Goal: Task Accomplishment & Management: Manage account settings

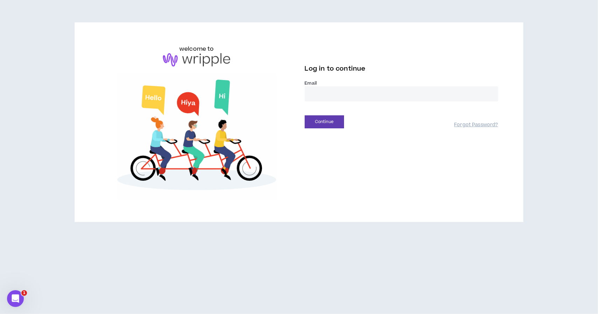
click at [487, 102] on nordpass-icon at bounding box center [401, 102] width 193 height 0
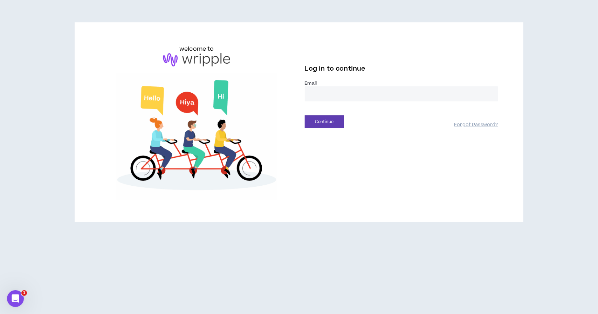
click at [355, 91] on input "email" at bounding box center [401, 93] width 193 height 15
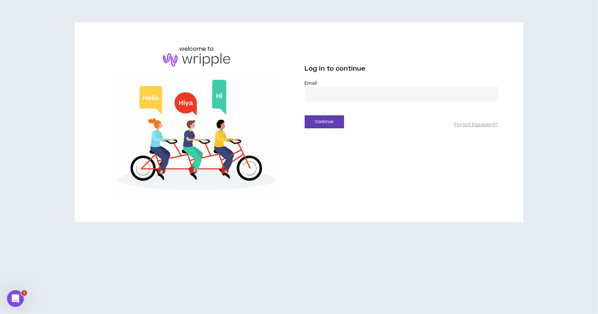
type input "**********"
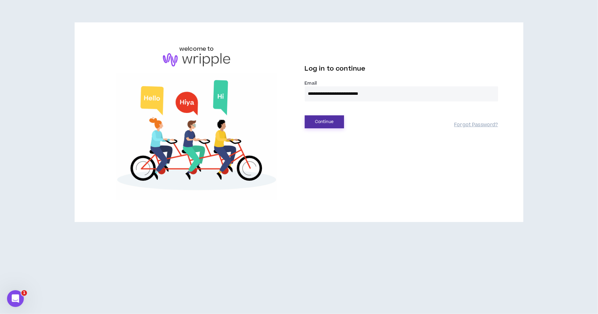
click at [335, 124] on button "Continue" at bounding box center [324, 122] width 39 height 13
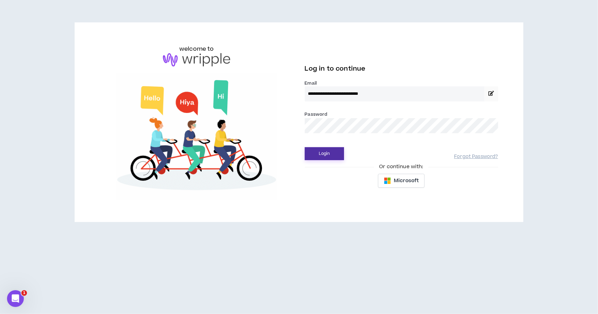
click at [325, 154] on button "Login" at bounding box center [324, 153] width 39 height 13
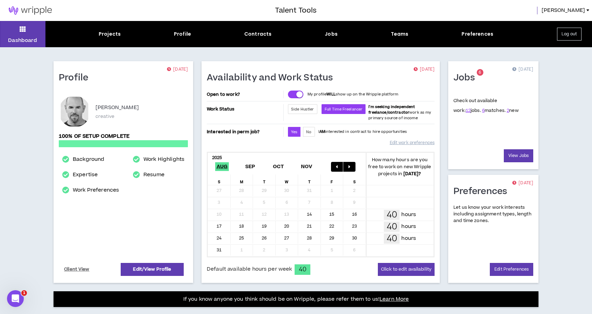
click at [0, 314] on nordpass-portal at bounding box center [0, 314] width 0 height 0
click at [116, 36] on div "Projects" at bounding box center [110, 33] width 22 height 7
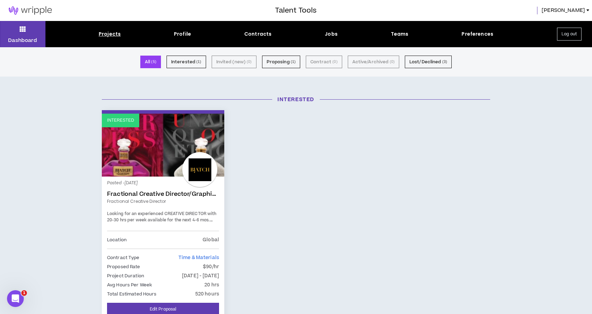
click at [12, 296] on icon "Open Intercom Messenger" at bounding box center [16, 299] width 12 height 12
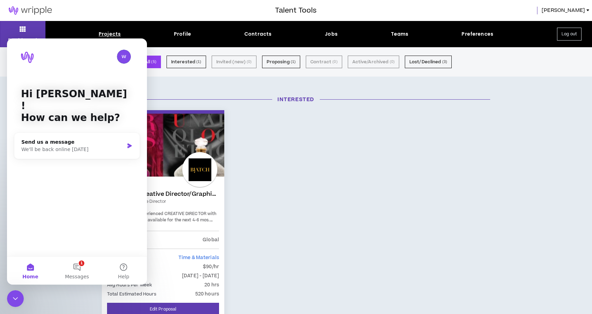
click at [313, 152] on div "Interested Posted - [DATE] Fractional Creative Director/Graphic Designer Fracti…" at bounding box center [296, 232] width 399 height 244
click at [75, 270] on button "1 Messages" at bounding box center [77, 271] width 47 height 28
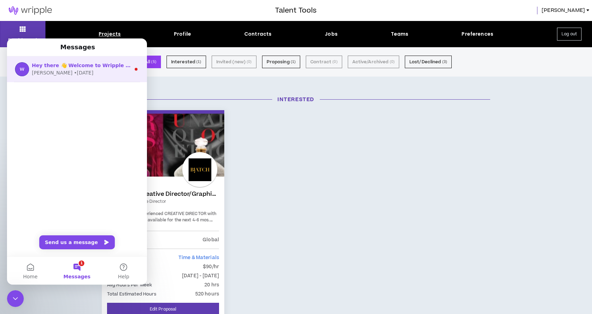
click at [72, 71] on div "[PERSON_NAME] • [DATE]" at bounding box center [81, 72] width 99 height 7
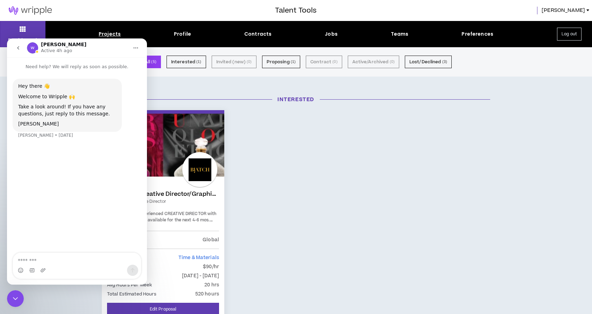
click at [299, 148] on div "Interested Posted - [DATE] Fractional Creative Director/Graphic Designer Fracti…" at bounding box center [296, 232] width 399 height 244
click at [16, 45] on icon "go back" at bounding box center [18, 48] width 6 height 6
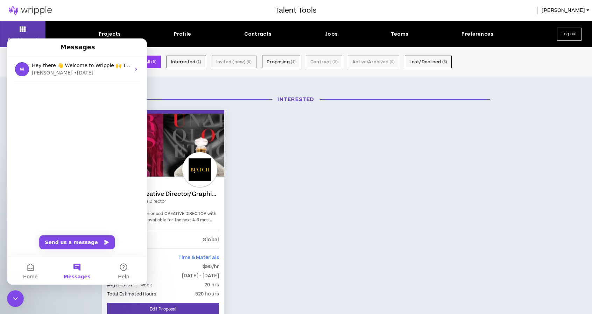
click at [249, 168] on div "Interested Posted - [DATE] Fractional Creative Director/Graphic Designer Fracti…" at bounding box center [296, 232] width 399 height 244
click at [82, 293] on div "Interested Interested Posted - [DATE] Fractional Creative Director/Graphic Desi…" at bounding box center [296, 228] width 592 height 279
click at [173, 225] on div "Posted - [DATE] Fractional Creative Director/Graphic Designer Fractional Creati…" at bounding box center [163, 206] width 112 height 49
click at [172, 195] on link "Fractional Creative Director/Graphic Designer" at bounding box center [163, 194] width 112 height 7
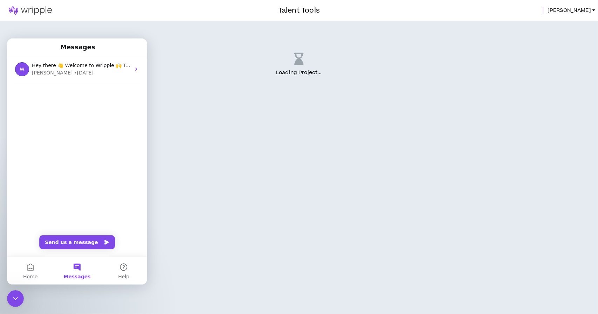
click at [78, 47] on h1 "Messages" at bounding box center [78, 47] width 38 height 12
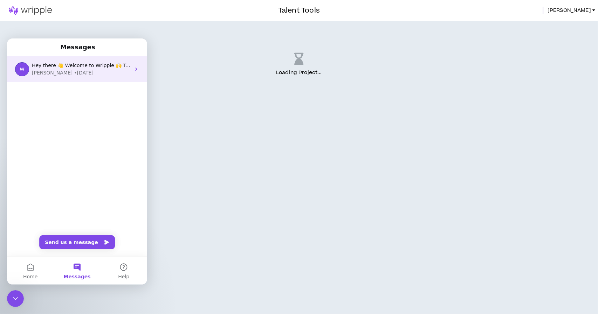
click at [20, 64] on img "Intercom messenger" at bounding box center [22, 69] width 14 height 14
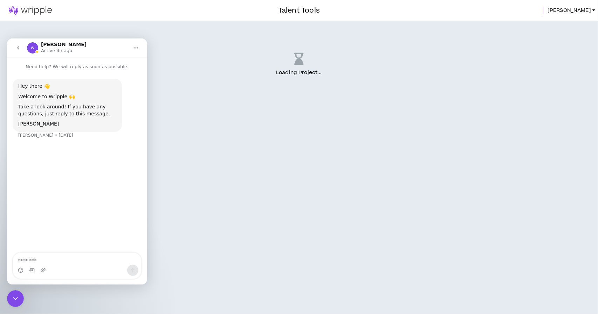
click at [132, 48] on button "Home" at bounding box center [135, 47] width 13 height 13
click at [15, 43] on button "go back" at bounding box center [18, 47] width 13 height 13
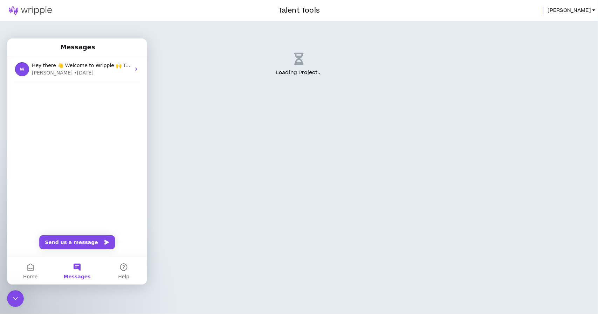
click at [16, 49] on div "Messages" at bounding box center [77, 47] width 131 height 12
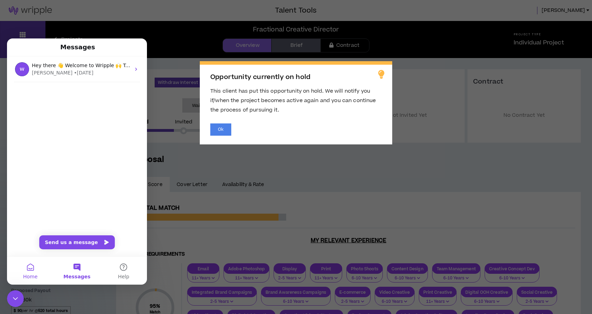
click at [27, 268] on button "Home" at bounding box center [30, 271] width 47 height 28
